Goal: Check status: Check status

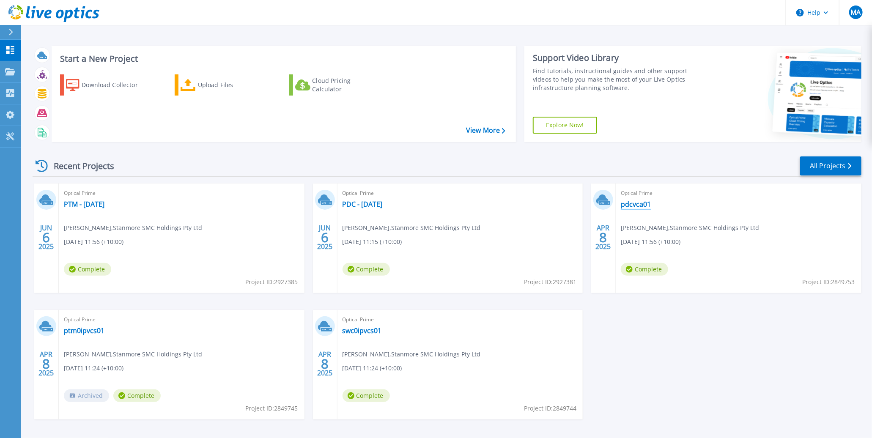
click at [628, 200] on link "pdcvca01" at bounding box center [636, 204] width 30 height 8
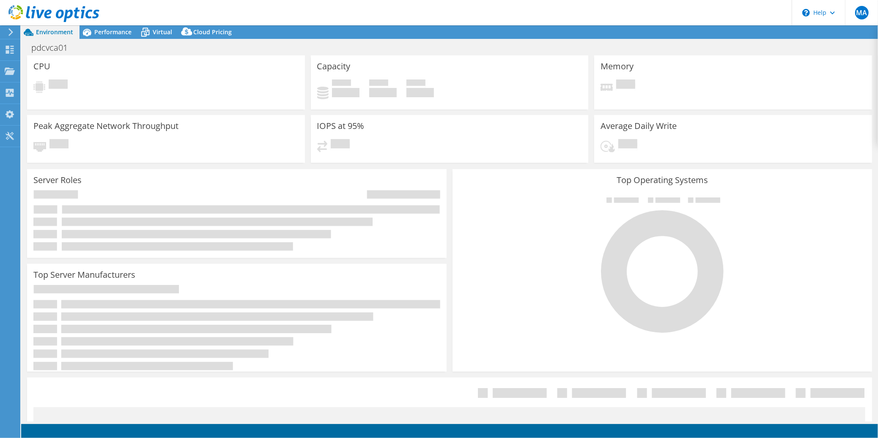
select select "[GEOGRAPHIC_DATA]"
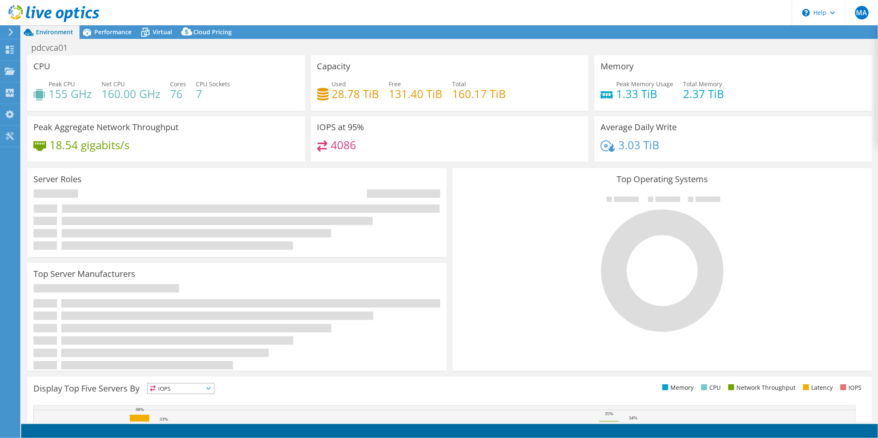
select select "AUD"
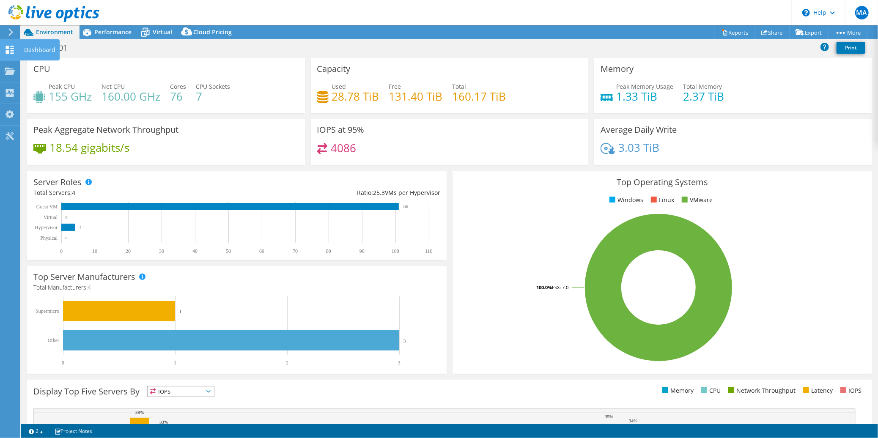
click at [36, 47] on div "Dashboard" at bounding box center [40, 49] width 40 height 21
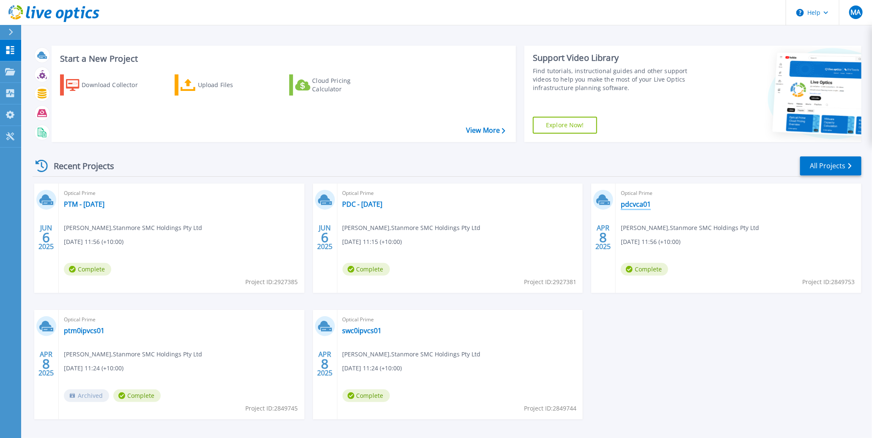
click at [647, 203] on link "pdcvca01" at bounding box center [636, 204] width 30 height 8
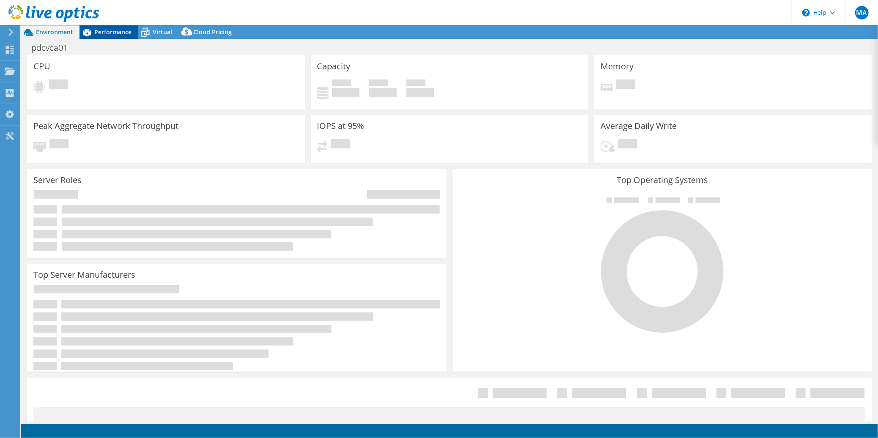
select select "[GEOGRAPHIC_DATA]"
select select "AUD"
